Goal: Browse casually: Explore the website without a specific task or goal

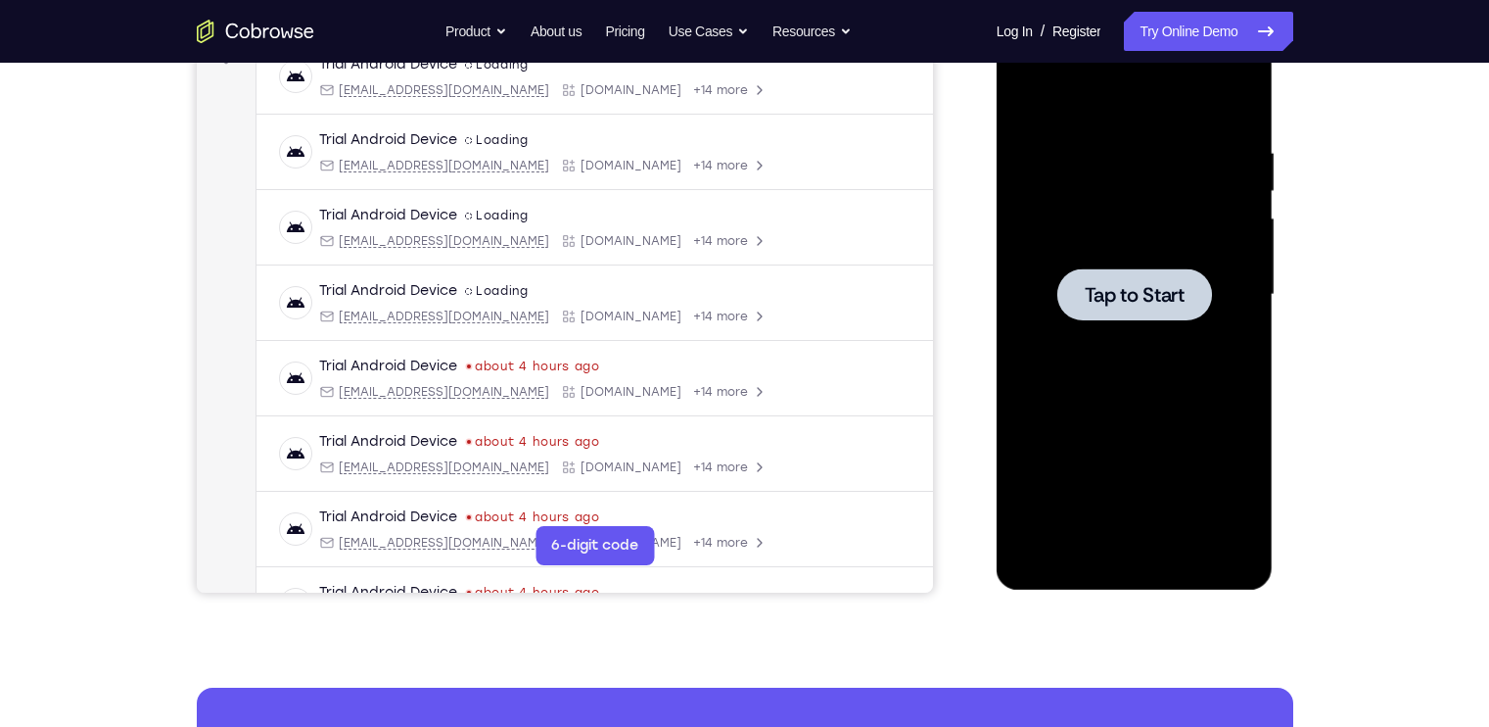
scroll to position [318, 0]
click at [1047, 298] on div at bounding box center [1135, 295] width 247 height 548
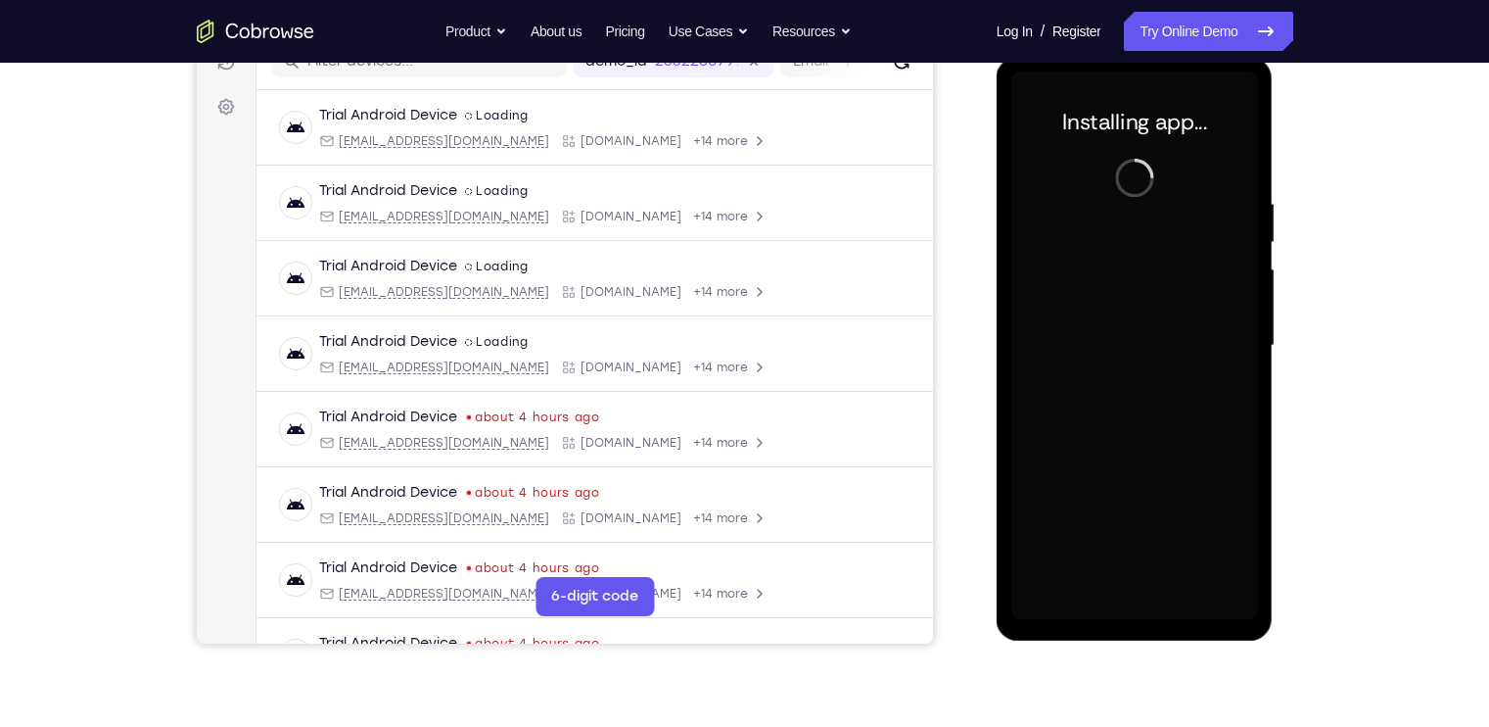
scroll to position [270, 0]
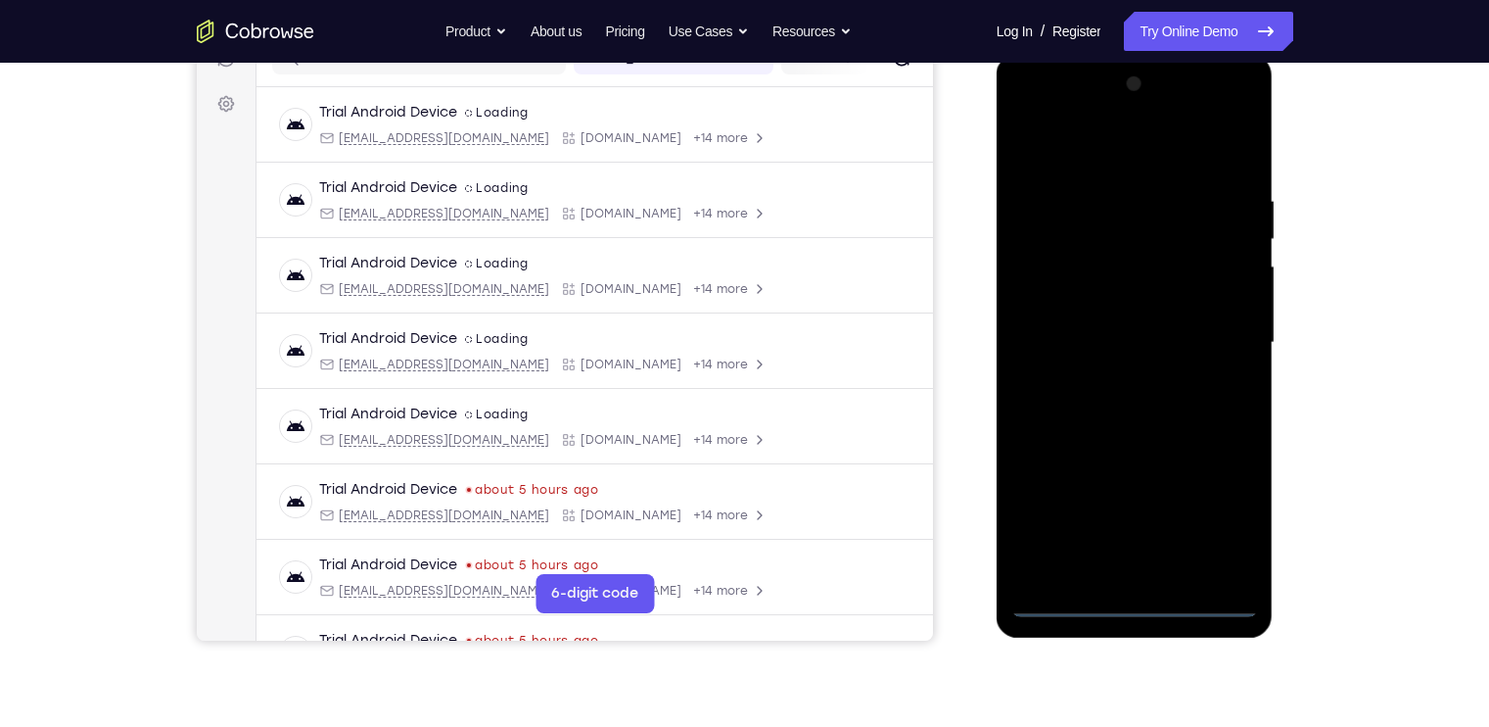
click at [1138, 609] on div at bounding box center [1135, 343] width 247 height 548
click at [1232, 527] on div at bounding box center [1135, 343] width 247 height 548
click at [1117, 153] on div at bounding box center [1135, 343] width 247 height 548
click at [1215, 344] on div at bounding box center [1135, 343] width 247 height 548
click at [1113, 377] on div at bounding box center [1135, 343] width 247 height 548
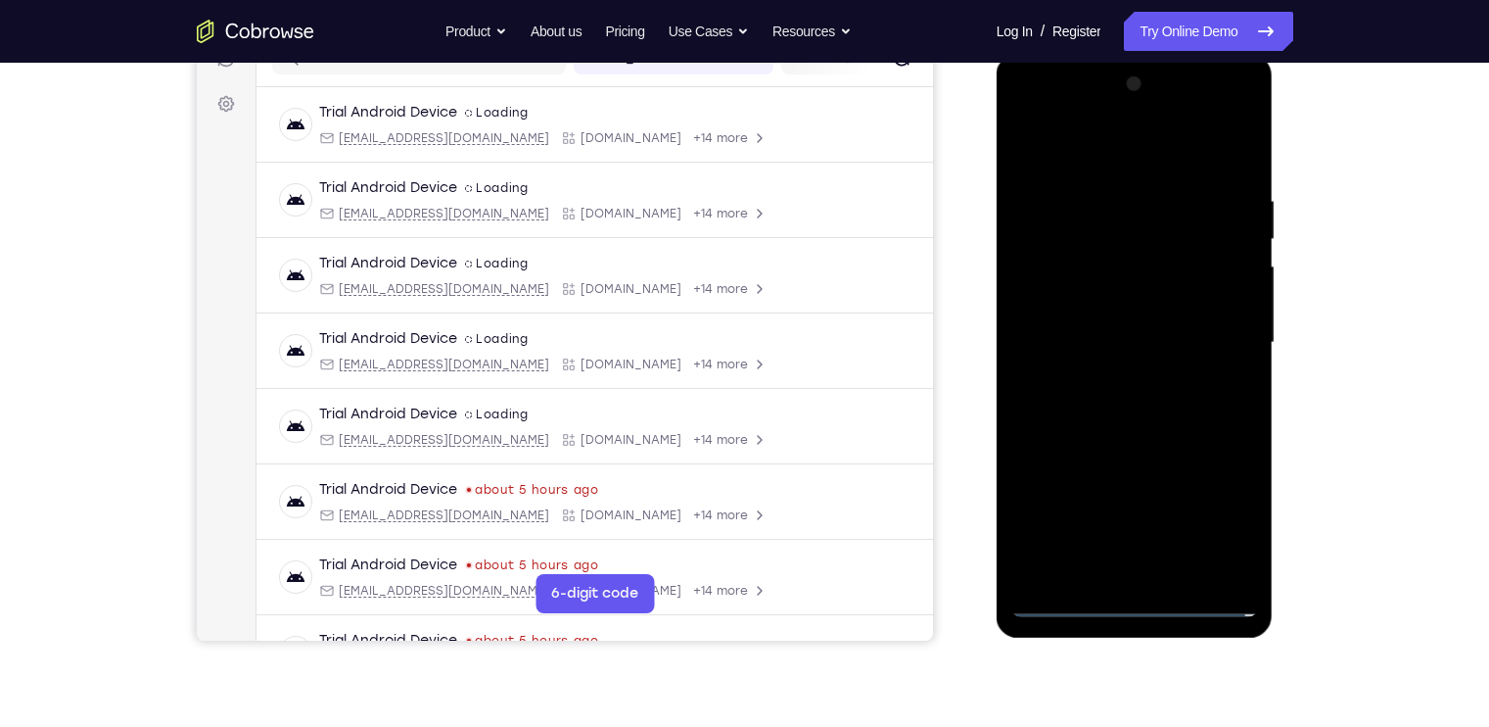
click at [1165, 320] on div at bounding box center [1135, 343] width 247 height 548
click at [1154, 308] on div at bounding box center [1135, 343] width 247 height 548
click at [1150, 337] on div at bounding box center [1135, 343] width 247 height 548
click at [1157, 412] on div at bounding box center [1135, 343] width 247 height 548
click at [1161, 422] on div at bounding box center [1135, 343] width 247 height 548
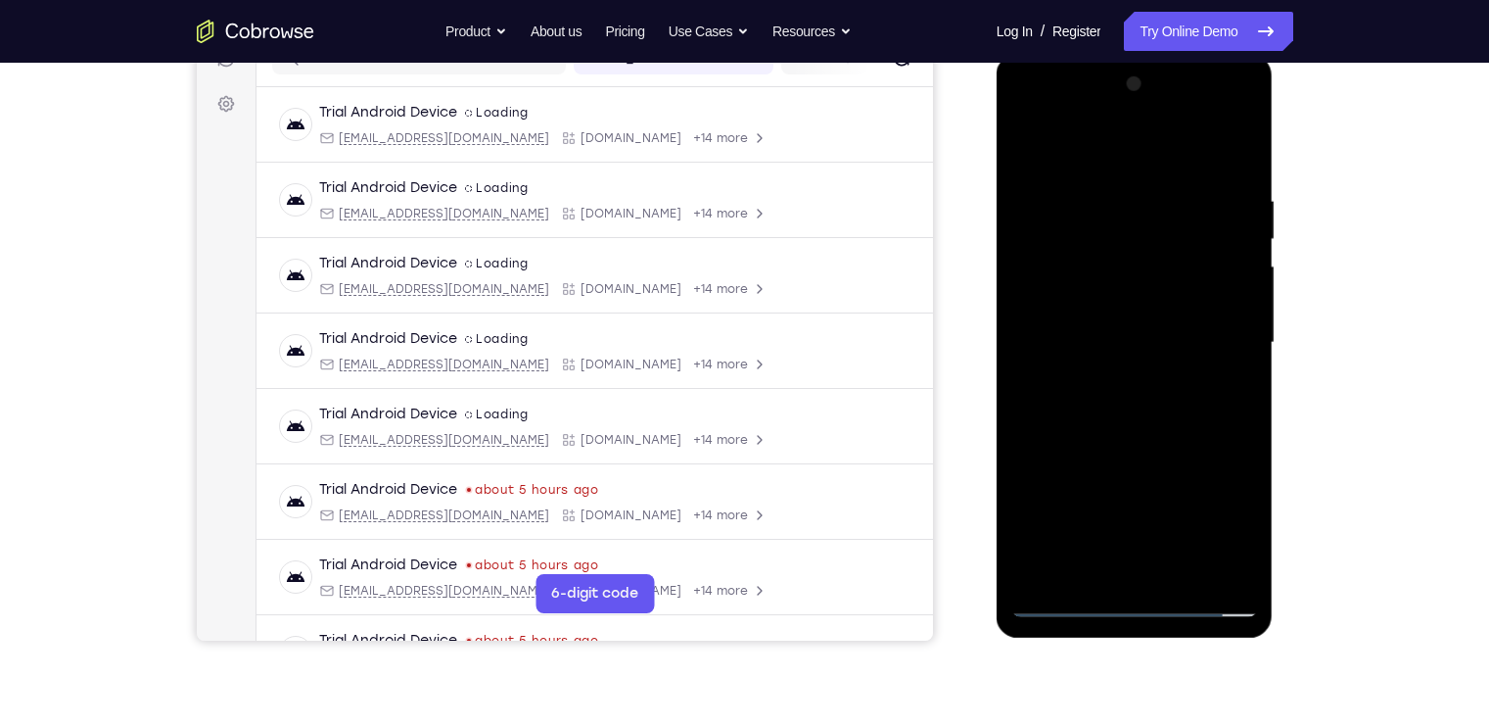
drag, startPoint x: 1142, startPoint y: 148, endPoint x: 1139, endPoint y: 48, distance: 99.9
click at [1139, 54] on html "Online web based iOS Simulators and Android Emulators. Run iPhone, iPad, Mobile…" at bounding box center [1136, 348] width 279 height 588
drag, startPoint x: 1189, startPoint y: 444, endPoint x: 1147, endPoint y: 249, distance: 199.4
click at [1147, 249] on div at bounding box center [1135, 343] width 247 height 548
drag, startPoint x: 1137, startPoint y: 494, endPoint x: 1103, endPoint y: 292, distance: 204.6
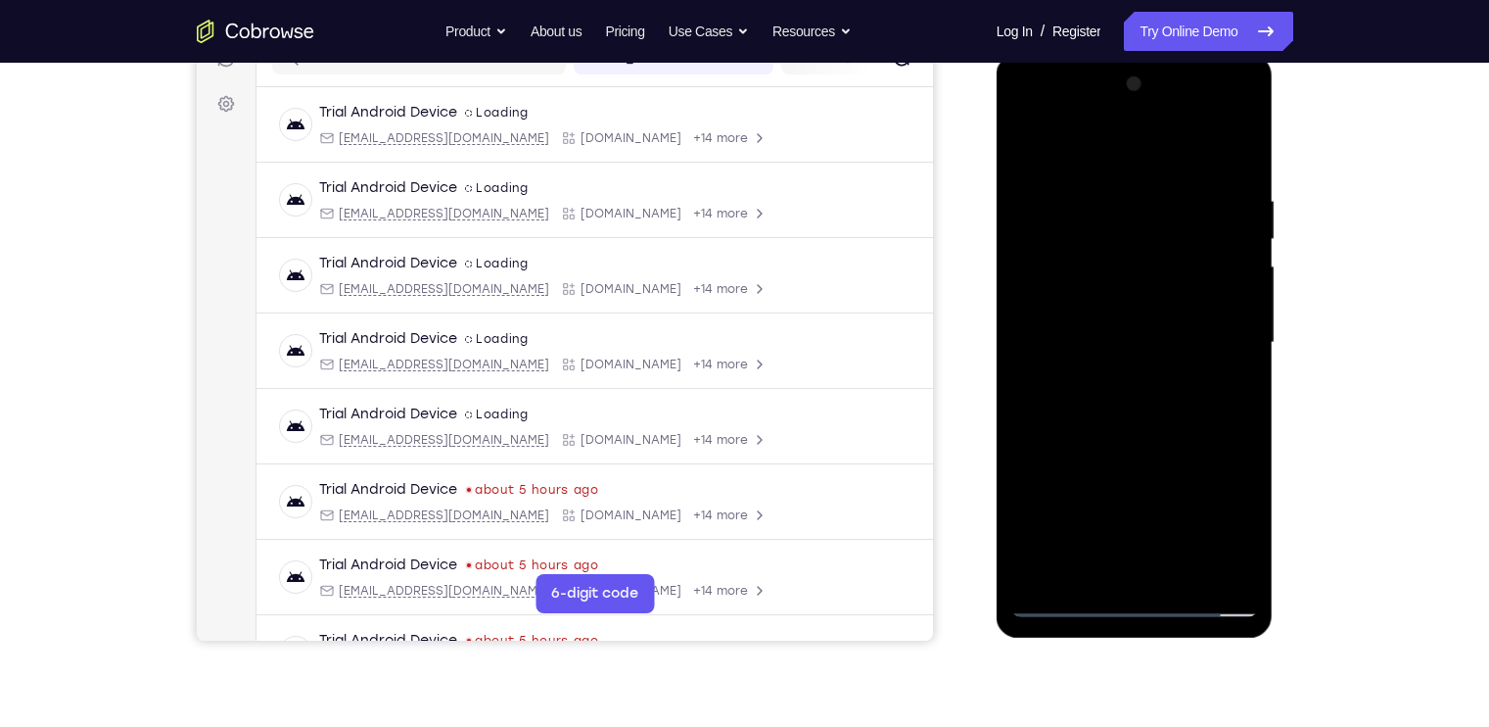
click at [1103, 292] on div at bounding box center [1135, 343] width 247 height 548
drag, startPoint x: 1136, startPoint y: 475, endPoint x: 1071, endPoint y: 187, distance: 295.1
click at [1071, 187] on div at bounding box center [1135, 343] width 247 height 548
drag, startPoint x: 1192, startPoint y: 534, endPoint x: 1159, endPoint y: 295, distance: 241.1
click at [1159, 295] on div at bounding box center [1135, 343] width 247 height 548
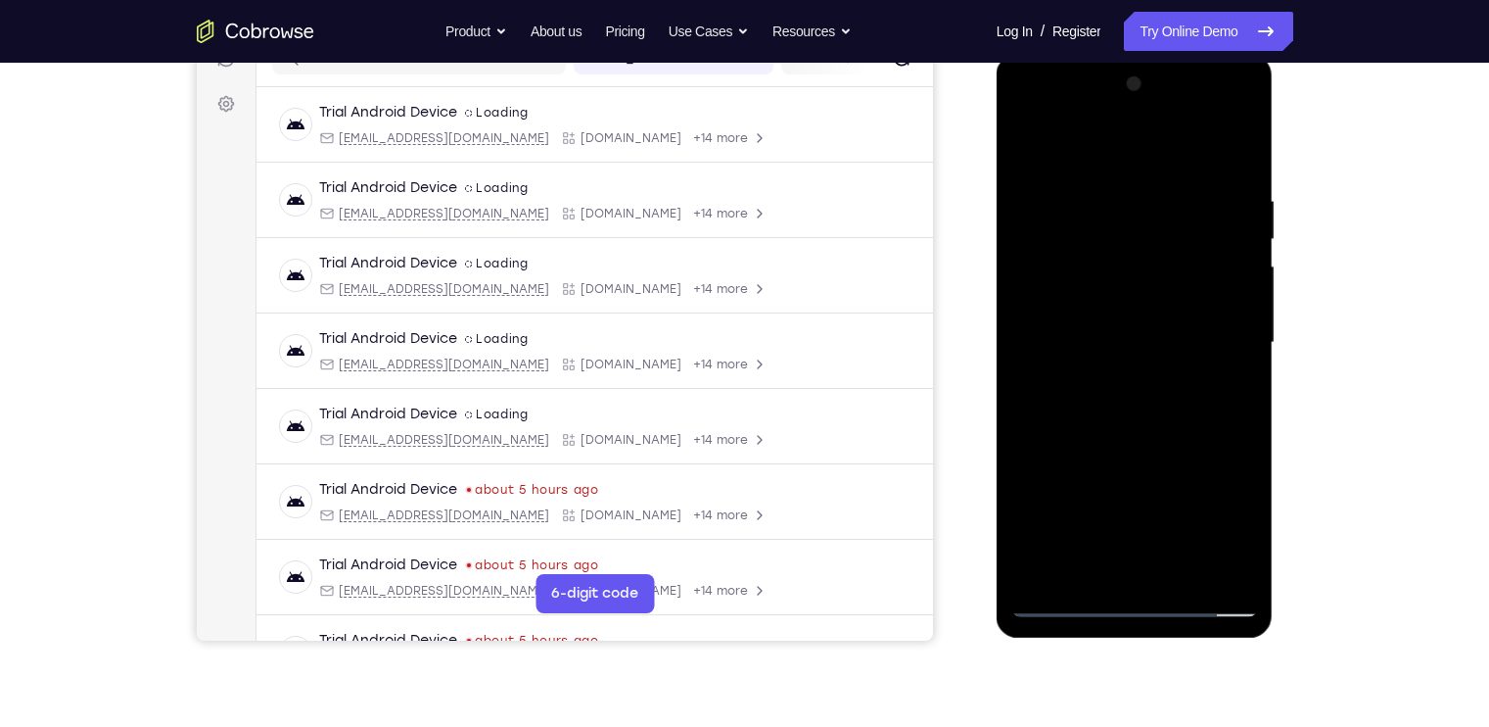
click at [1183, 543] on div at bounding box center [1135, 343] width 247 height 548
click at [1185, 576] on div at bounding box center [1135, 343] width 247 height 548
drag, startPoint x: 1300, startPoint y: 554, endPoint x: 256, endPoint y: 510, distance: 1045.8
click at [1300, 554] on div "Your Support Agent Your Customer Web iOS Android Next Steps We’d be happy to gi…" at bounding box center [744, 438] width 1253 height 1292
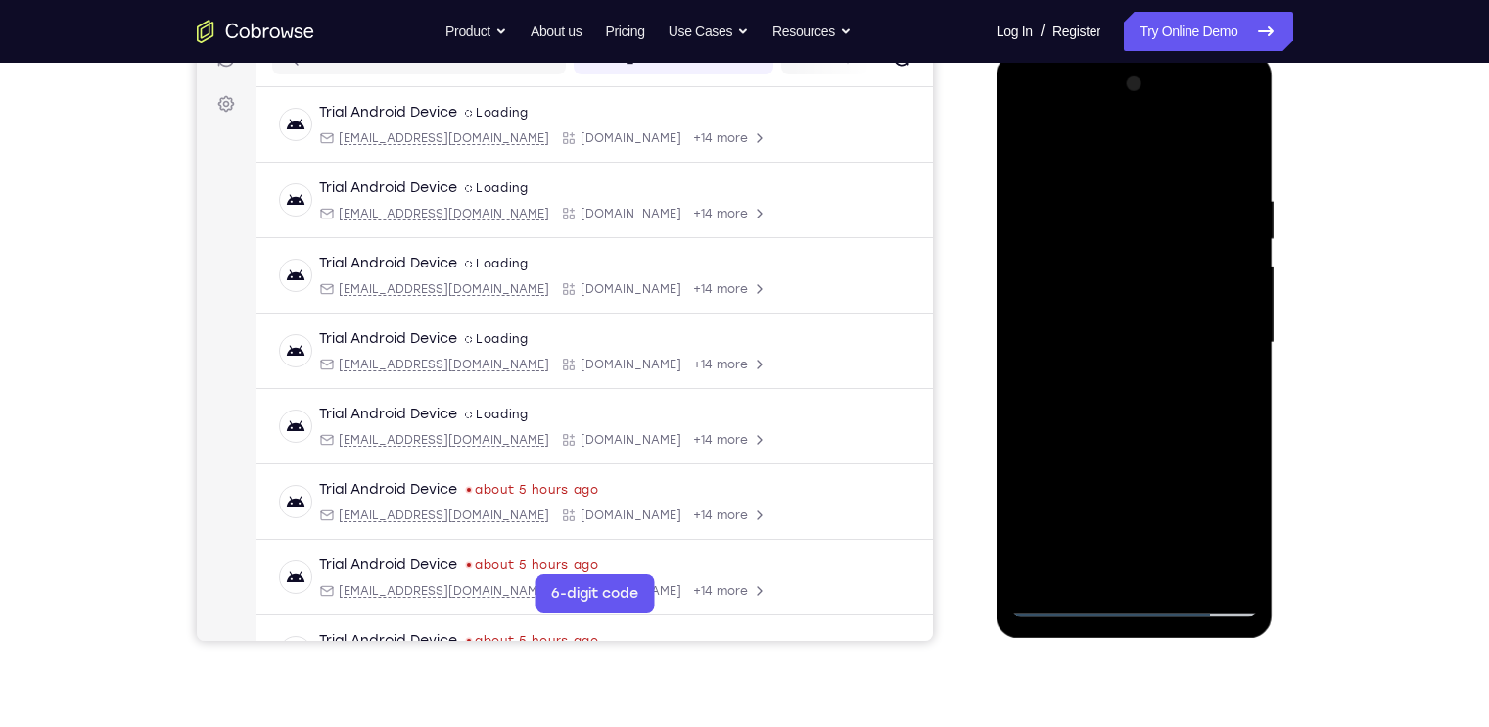
click at [1188, 485] on div at bounding box center [1135, 343] width 247 height 548
click at [1182, 573] on div at bounding box center [1135, 343] width 247 height 548
click at [1145, 446] on div at bounding box center [1135, 343] width 247 height 548
click at [1063, 601] on div at bounding box center [1135, 343] width 247 height 548
click at [1226, 564] on div at bounding box center [1135, 343] width 247 height 548
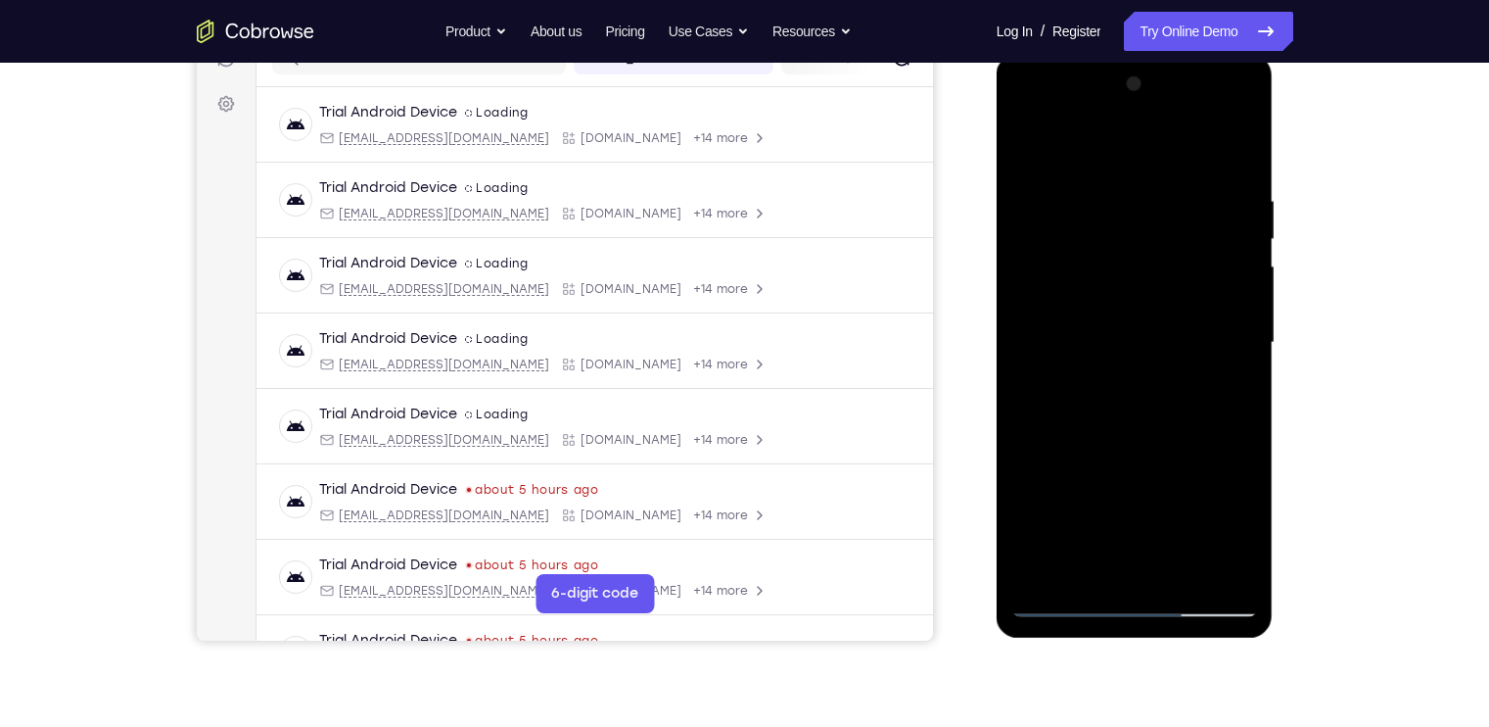
drag, startPoint x: 1147, startPoint y: 370, endPoint x: 1113, endPoint y: 282, distance: 94.2
click at [1113, 282] on div at bounding box center [1135, 343] width 247 height 548
click at [1188, 567] on div at bounding box center [1135, 343] width 247 height 548
click at [1220, 281] on div at bounding box center [1135, 343] width 247 height 548
click at [1160, 219] on div at bounding box center [1135, 343] width 247 height 548
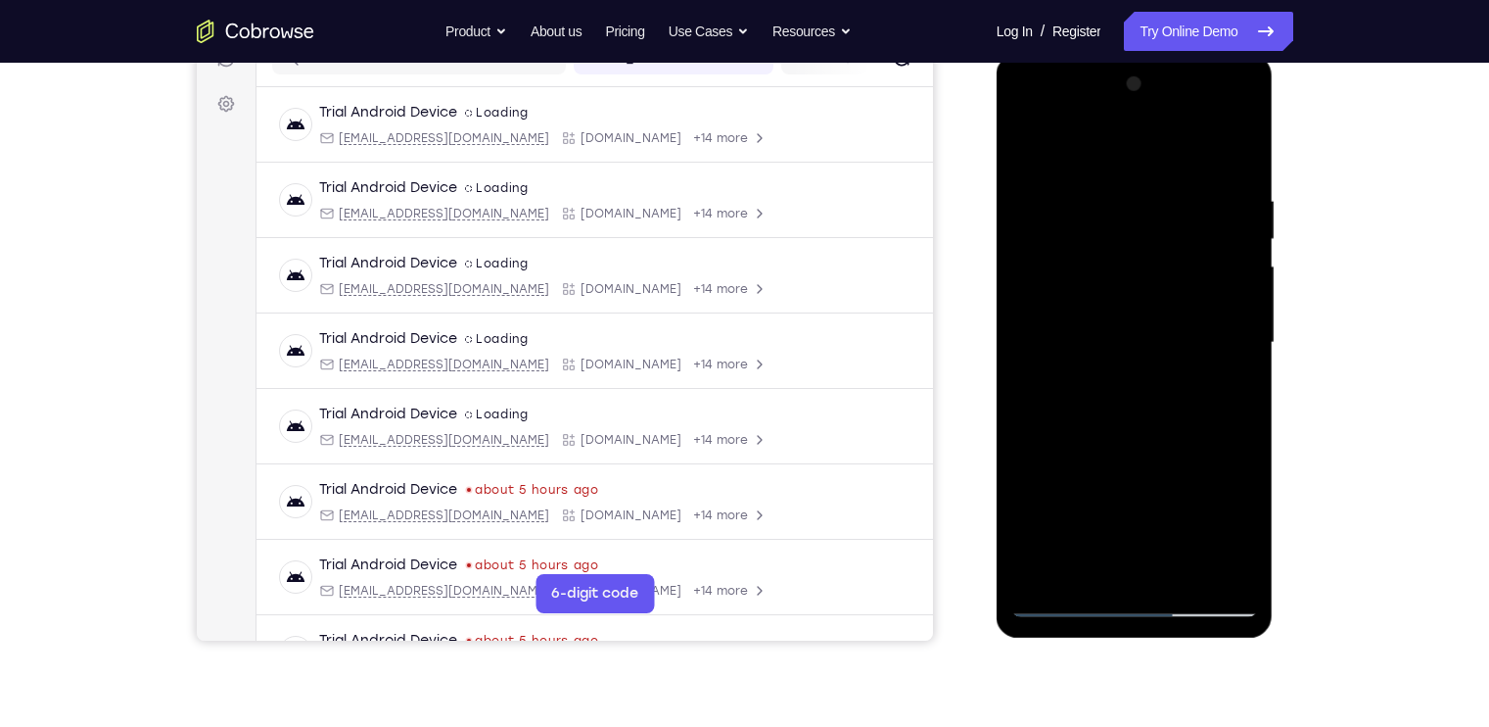
click at [1061, 144] on div at bounding box center [1135, 343] width 247 height 548
click at [1050, 569] on div at bounding box center [1135, 343] width 247 height 548
drag, startPoint x: 1169, startPoint y: 483, endPoint x: 1136, endPoint y: 307, distance: 179.4
click at [1136, 307] on div at bounding box center [1135, 343] width 247 height 548
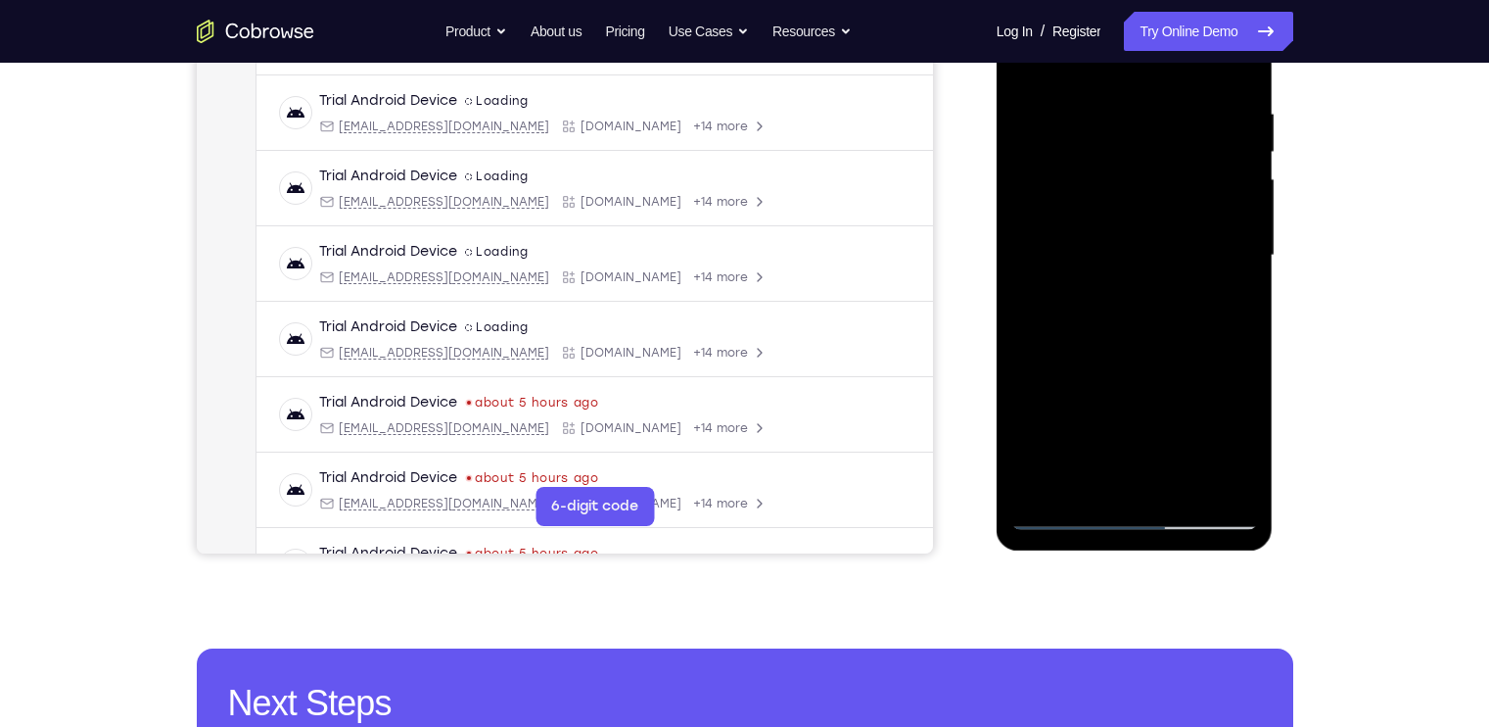
scroll to position [355, 0]
